Goal: Task Accomplishment & Management: Complete application form

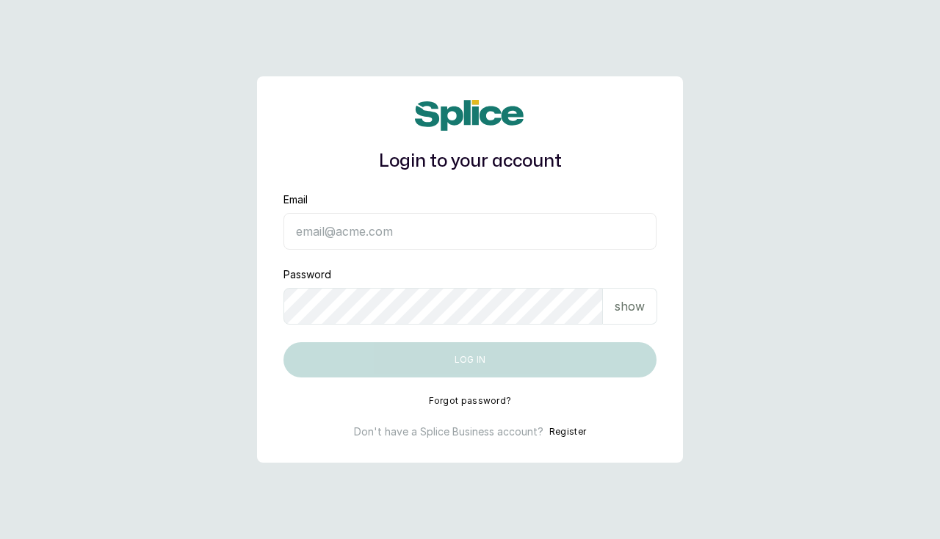
click at [849, 233] on main "Login to your account Email Password show Log in Forgot password? Don't have a …" at bounding box center [470, 269] width 940 height 539
click at [625, 306] on p "show" at bounding box center [630, 307] width 30 height 18
click at [428, 231] on input "Email" at bounding box center [470, 231] width 373 height 37
click at [587, 430] on div "Don't have a Splice Business account? Register" at bounding box center [470, 432] width 373 height 15
click at [557, 431] on button "Register" at bounding box center [568, 432] width 37 height 15
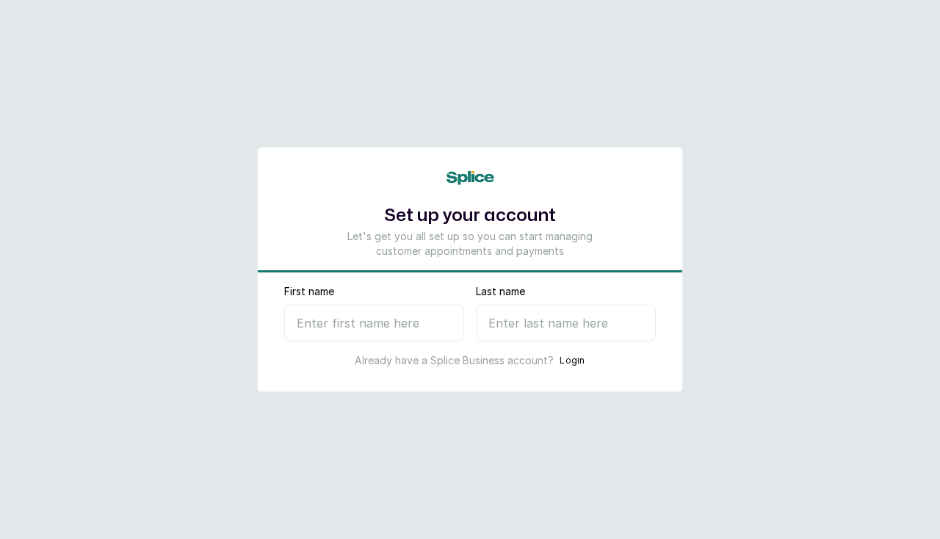
click at [317, 320] on input "First name" at bounding box center [374, 323] width 180 height 37
type input "ola"
type input "s"
select select "NG"
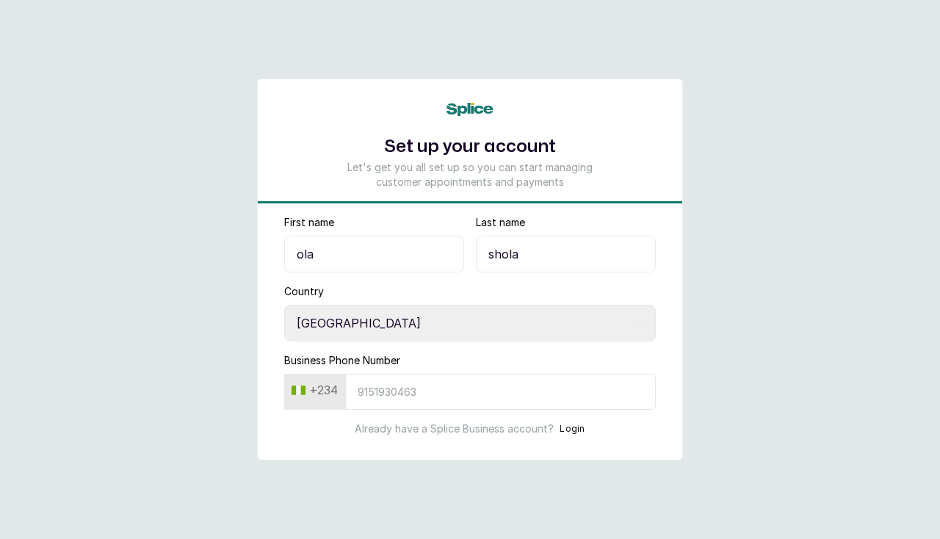
type input "shola"
click at [481, 393] on input "Business Phone Number" at bounding box center [500, 392] width 311 height 36
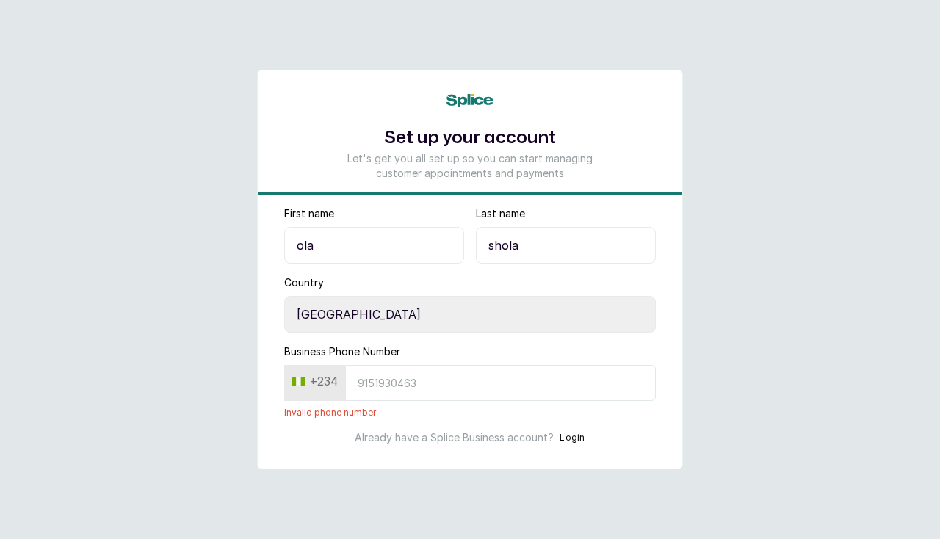
type input "8"
